Goal: Task Accomplishment & Management: Manage account settings

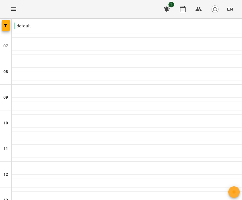
scroll to position [276, 0]
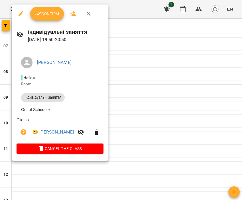
click at [59, 18] on button "Confirm" at bounding box center [47, 14] width 34 height 14
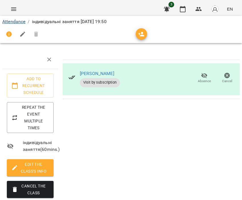
click at [20, 21] on link "Attendance" at bounding box center [13, 21] width 23 height 5
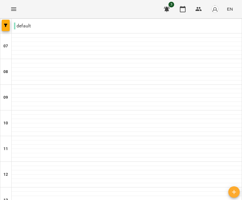
scroll to position [230, 0]
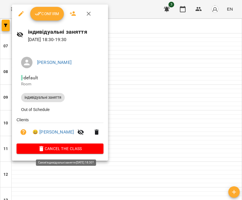
click at [39, 151] on span "Cancel the class" at bounding box center [60, 148] width 78 height 7
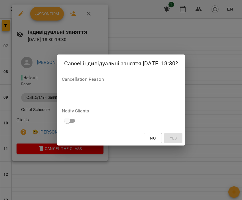
click at [136, 101] on div "Cancel індивідуальні заняття [DATE] 18:30? Cancellation Reason * Notify Clients…" at bounding box center [121, 99] width 128 height 91
click at [134, 95] on div "*" at bounding box center [121, 92] width 118 height 9
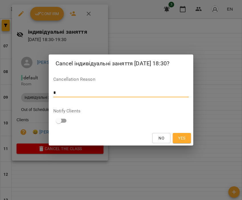
type textarea "*"
click at [184, 135] on span "Yes" at bounding box center [181, 138] width 7 height 7
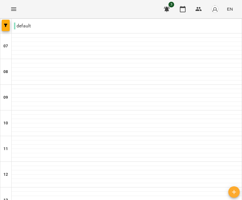
scroll to position [276, 0]
